Goal: Find specific page/section: Find specific page/section

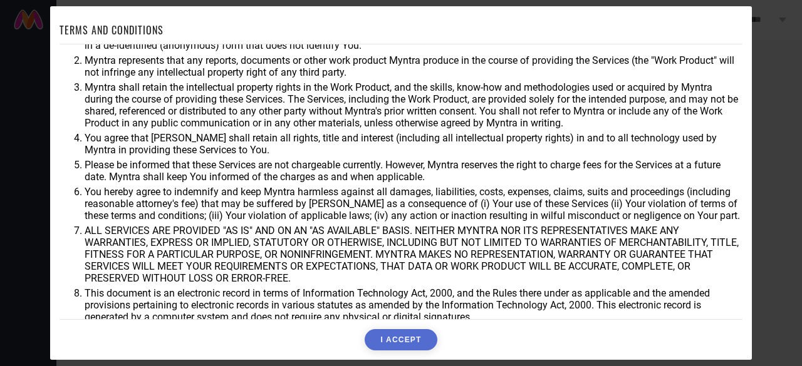
scroll to position [69, 0]
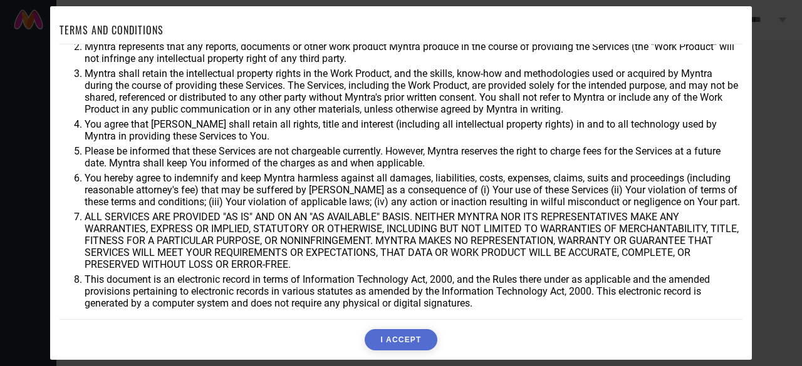
click at [393, 344] on button "I ACCEPT" at bounding box center [401, 339] width 72 height 21
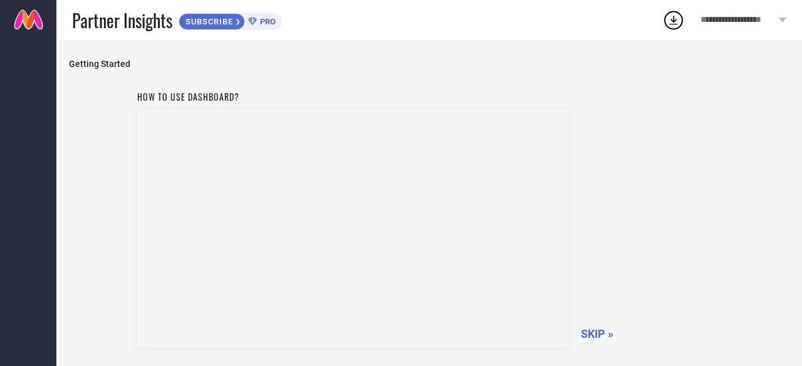
click at [592, 329] on span "SKIP »" at bounding box center [597, 334] width 33 height 13
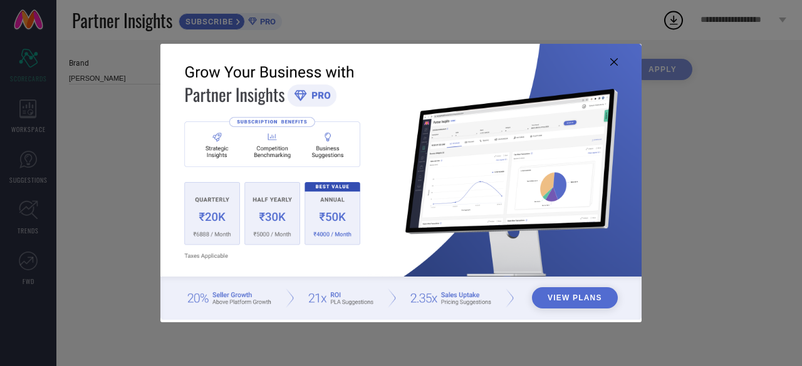
type input "All"
click at [611, 67] on img at bounding box center [400, 182] width 481 height 277
click at [611, 61] on icon at bounding box center [614, 62] width 8 height 8
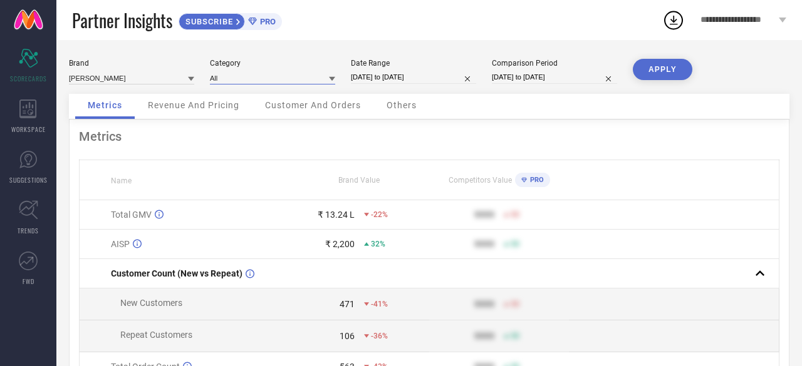
click at [267, 81] on input at bounding box center [272, 77] width 125 height 13
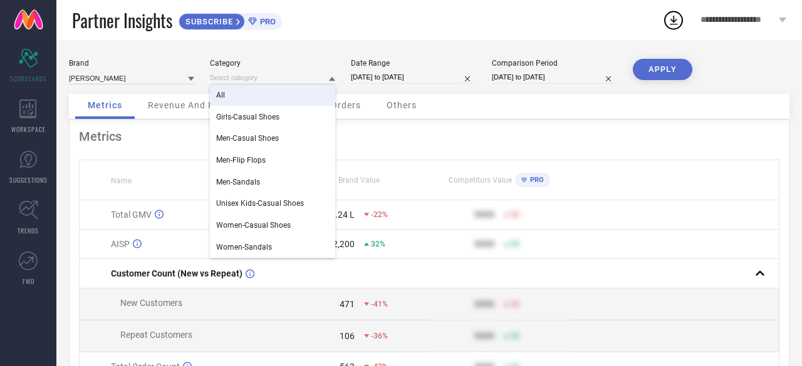
click at [241, 95] on div "All" at bounding box center [272, 95] width 125 height 21
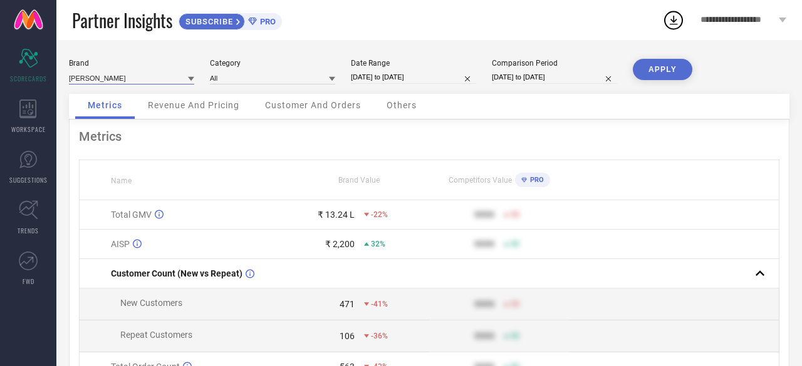
click at [139, 78] on input at bounding box center [131, 77] width 125 height 13
click at [747, 21] on span "**********" at bounding box center [737, 20] width 75 height 11
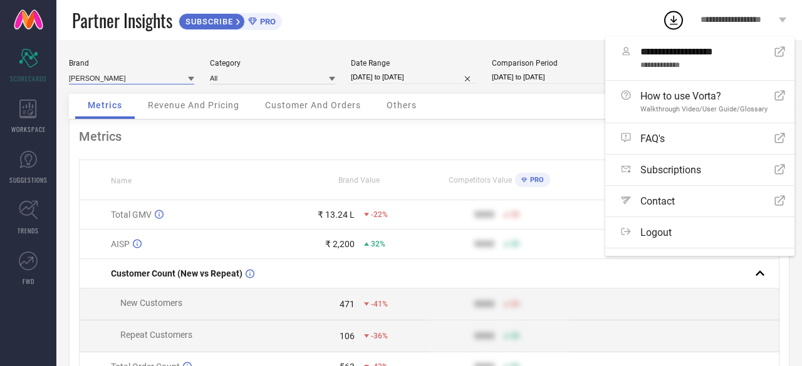
click at [152, 77] on input at bounding box center [131, 77] width 125 height 13
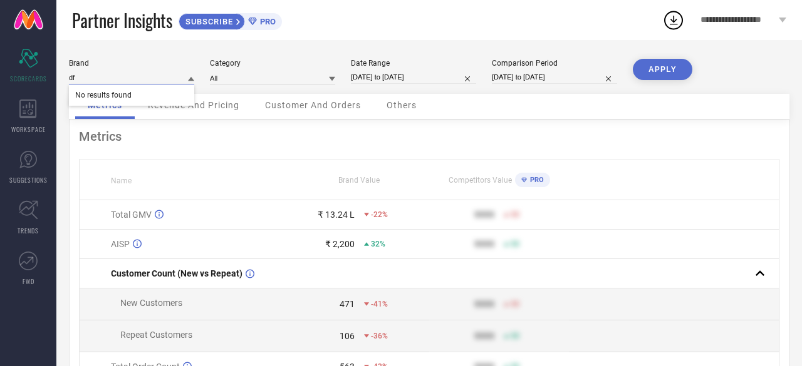
type input "d"
type input "e"
click at [134, 100] on div "[PERSON_NAME]" at bounding box center [131, 95] width 125 height 21
click at [147, 79] on input at bounding box center [131, 77] width 125 height 13
click at [122, 94] on span "[PERSON_NAME]" at bounding box center [103, 95] width 57 height 9
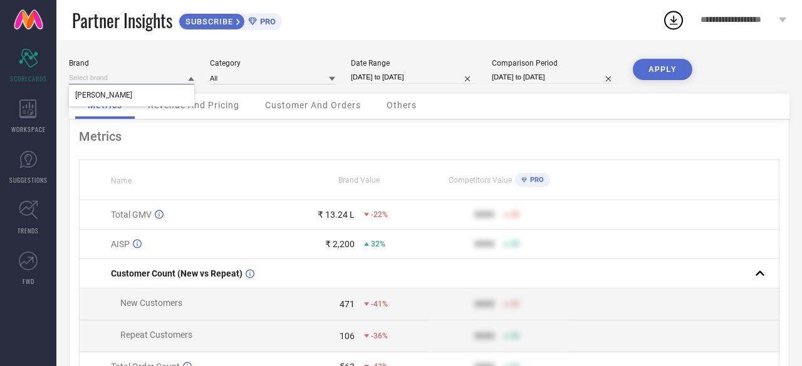
drag, startPoint x: 129, startPoint y: 79, endPoint x: 81, endPoint y: 78, distance: 47.6
click at [81, 78] on input at bounding box center [131, 77] width 125 height 13
drag, startPoint x: 70, startPoint y: 77, endPoint x: 125, endPoint y: 81, distance: 55.3
click at [125, 81] on input at bounding box center [131, 77] width 125 height 13
